Goal: Find specific page/section: Find specific page/section

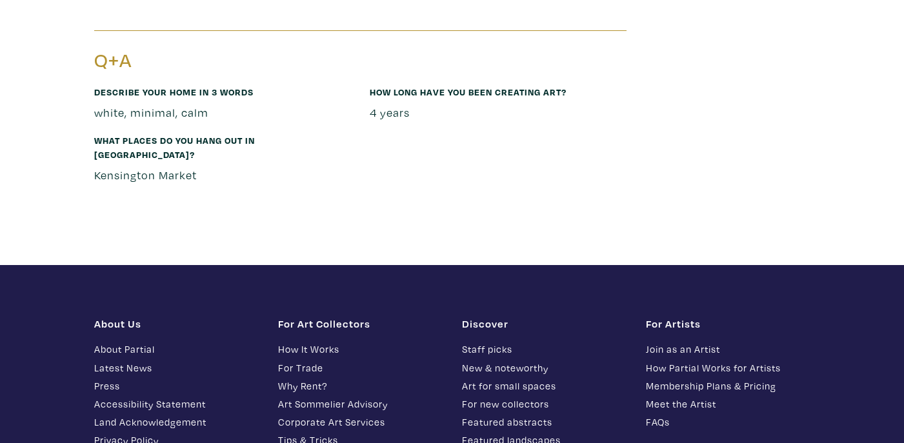
scroll to position [1966, 0]
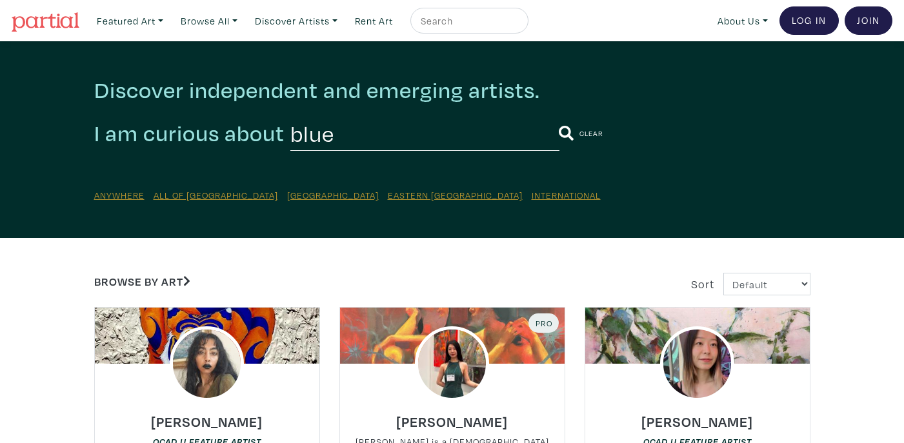
click at [386, 140] on input "blue" at bounding box center [424, 133] width 269 height 35
type input "b"
type input "[PERSON_NAME]"
click at [559, 117] on button "submit" at bounding box center [566, 134] width 15 height 34
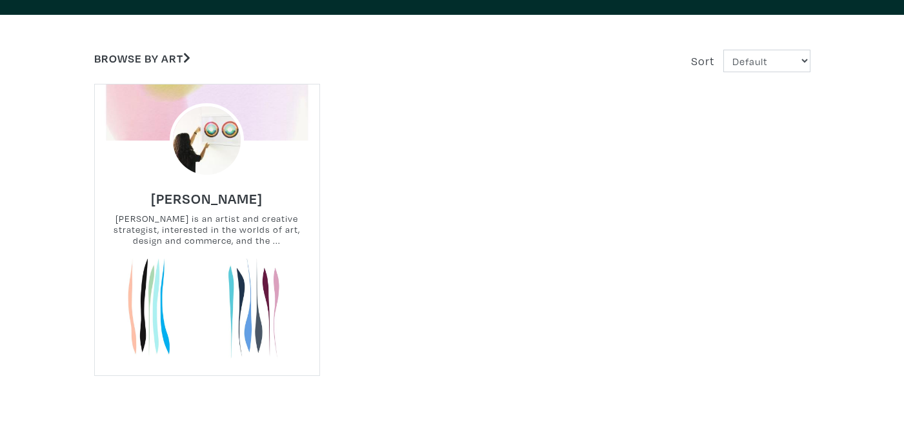
scroll to position [223, 0]
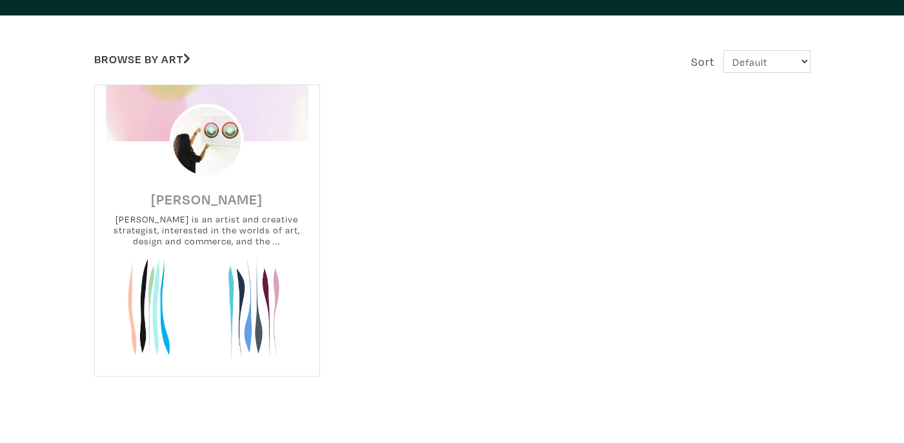
click at [217, 207] on h6 "[PERSON_NAME]" at bounding box center [207, 198] width 112 height 17
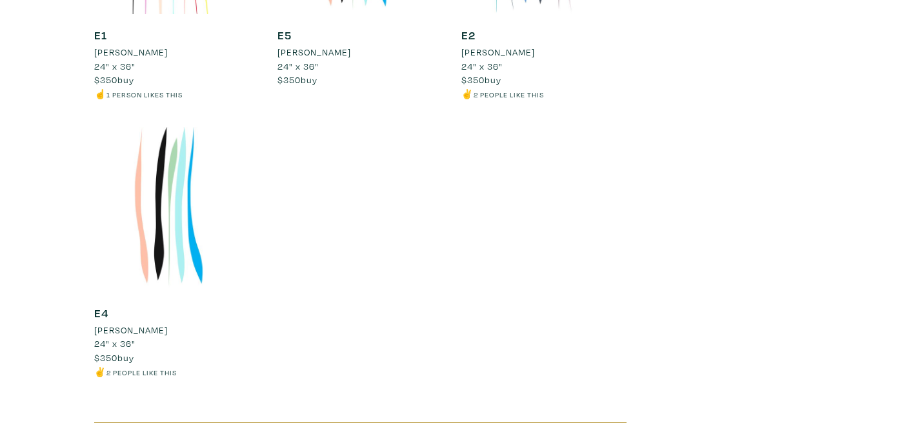
scroll to position [1420, 0]
